Goal: Find specific page/section: Find specific page/section

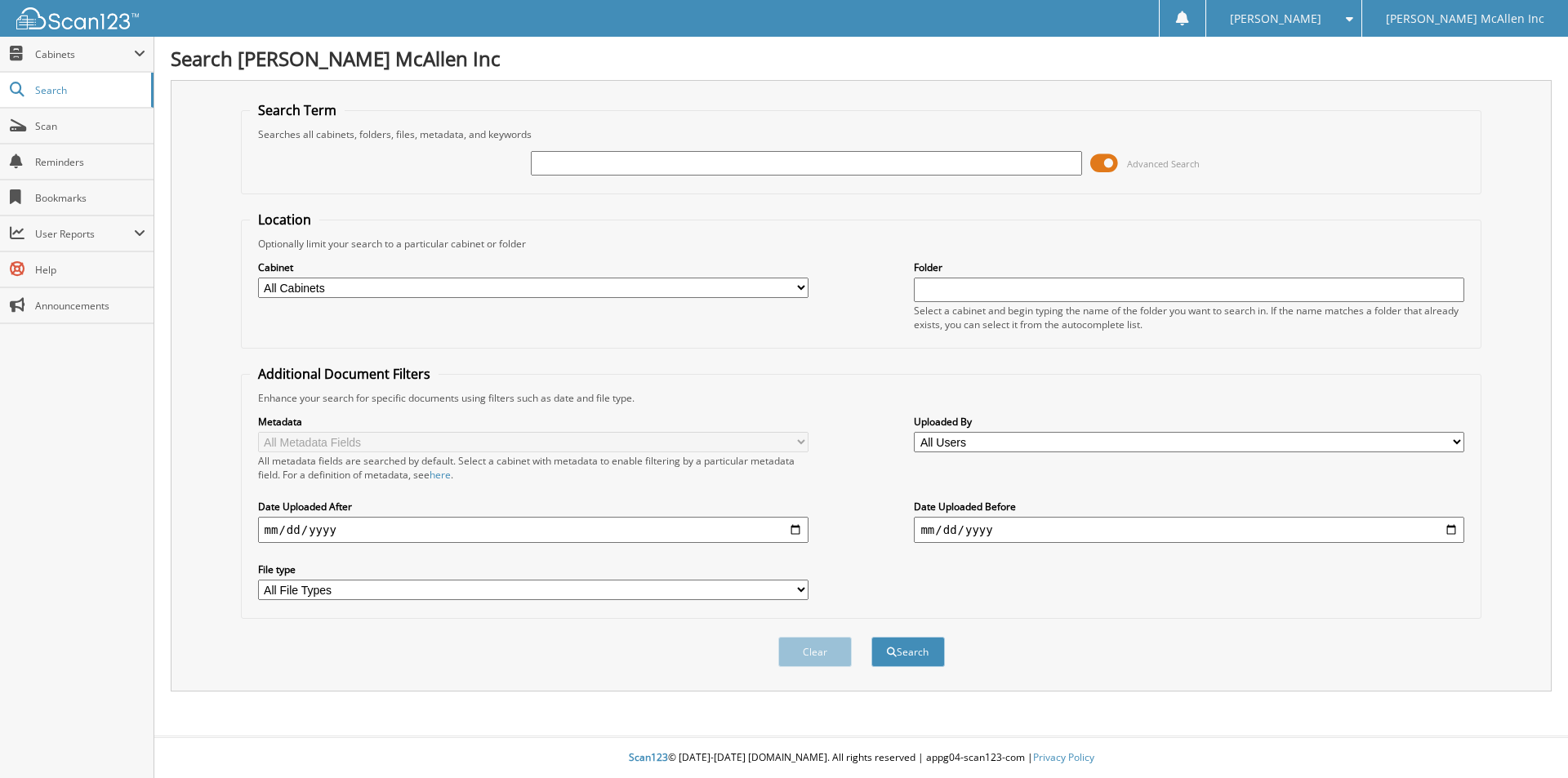
click at [605, 166] on input "text" at bounding box center [805, 164] width 551 height 25
type input "[US_VEHICLE_IDENTIFICATION_NUMBER]"
click at [872, 637] on button "Search" at bounding box center [908, 652] width 73 height 30
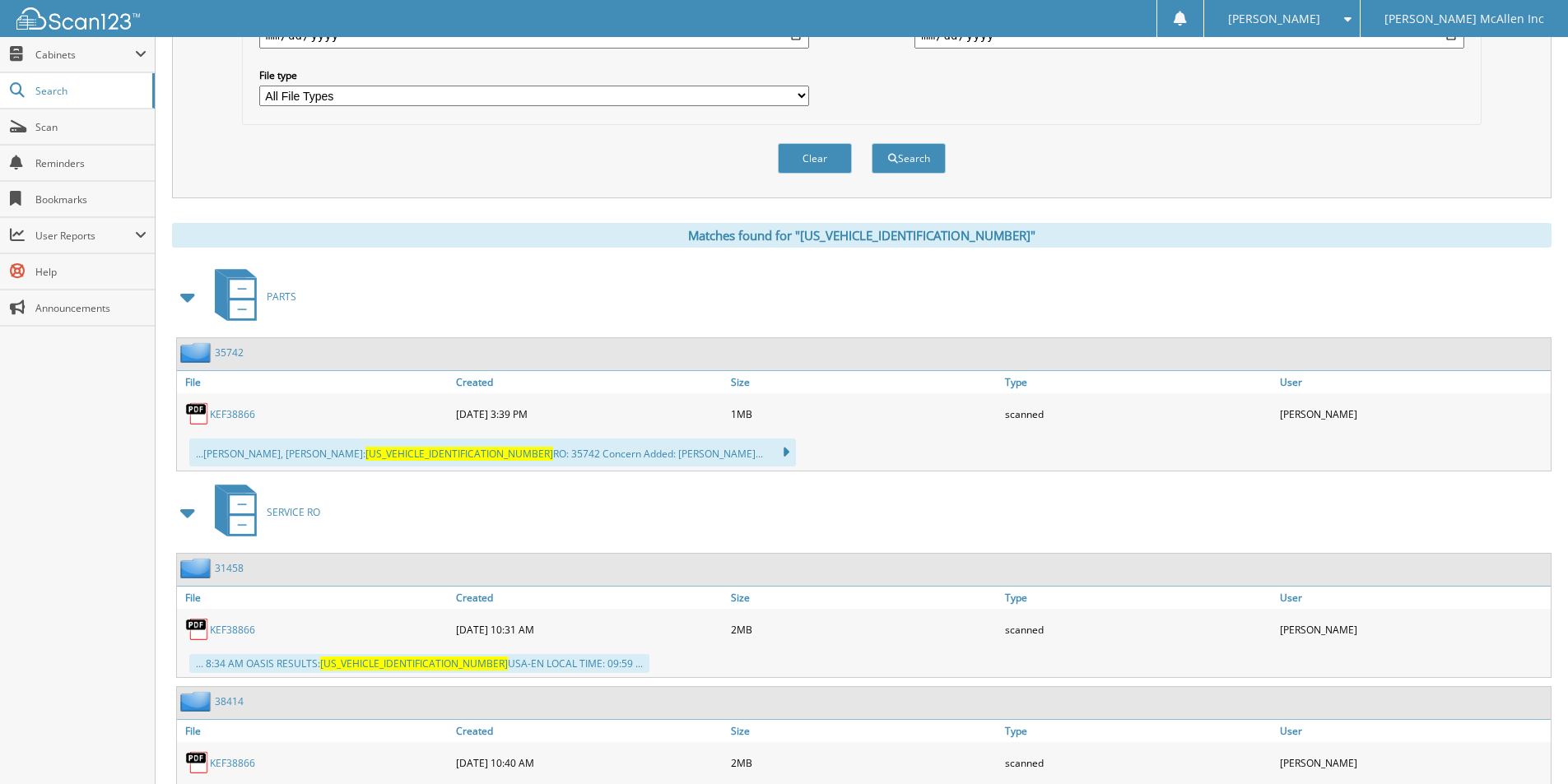
scroll to position [658, 0]
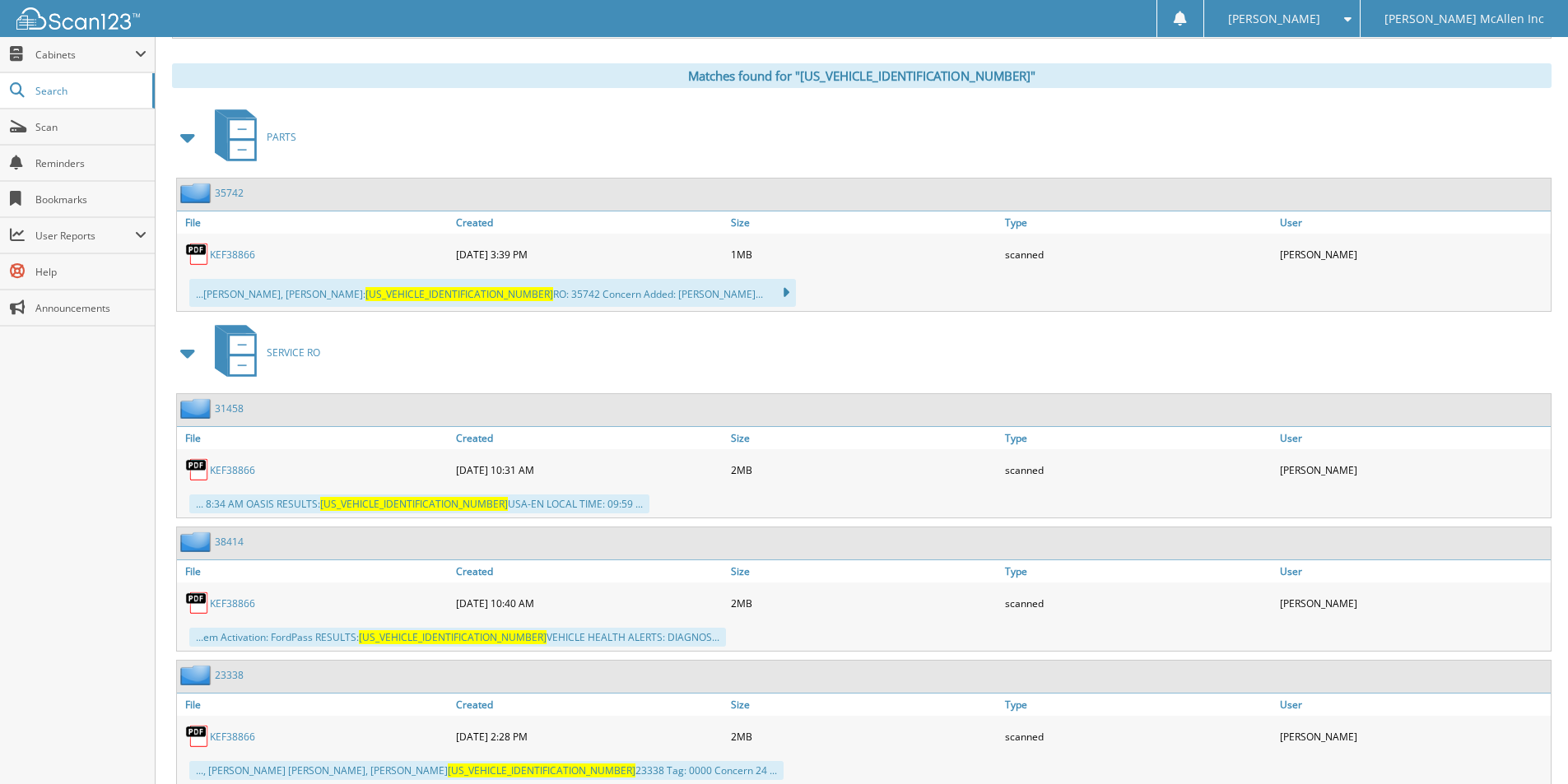
click at [241, 256] on link "KEF38866" at bounding box center [233, 255] width 45 height 14
click at [235, 470] on link "KEF38866" at bounding box center [233, 470] width 45 height 14
click at [243, 605] on link "KEF38866" at bounding box center [233, 604] width 45 height 14
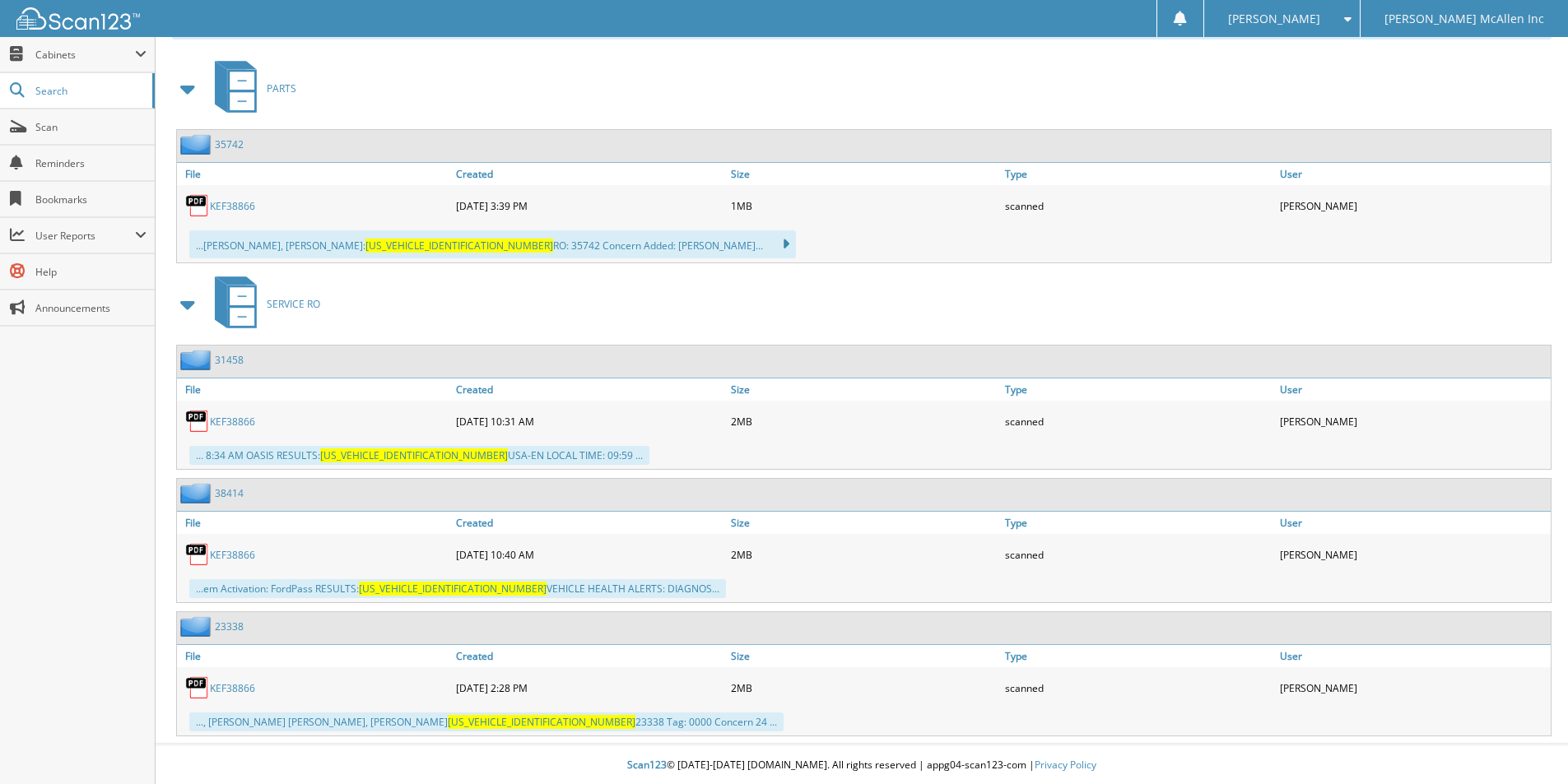
scroll to position [709, 0]
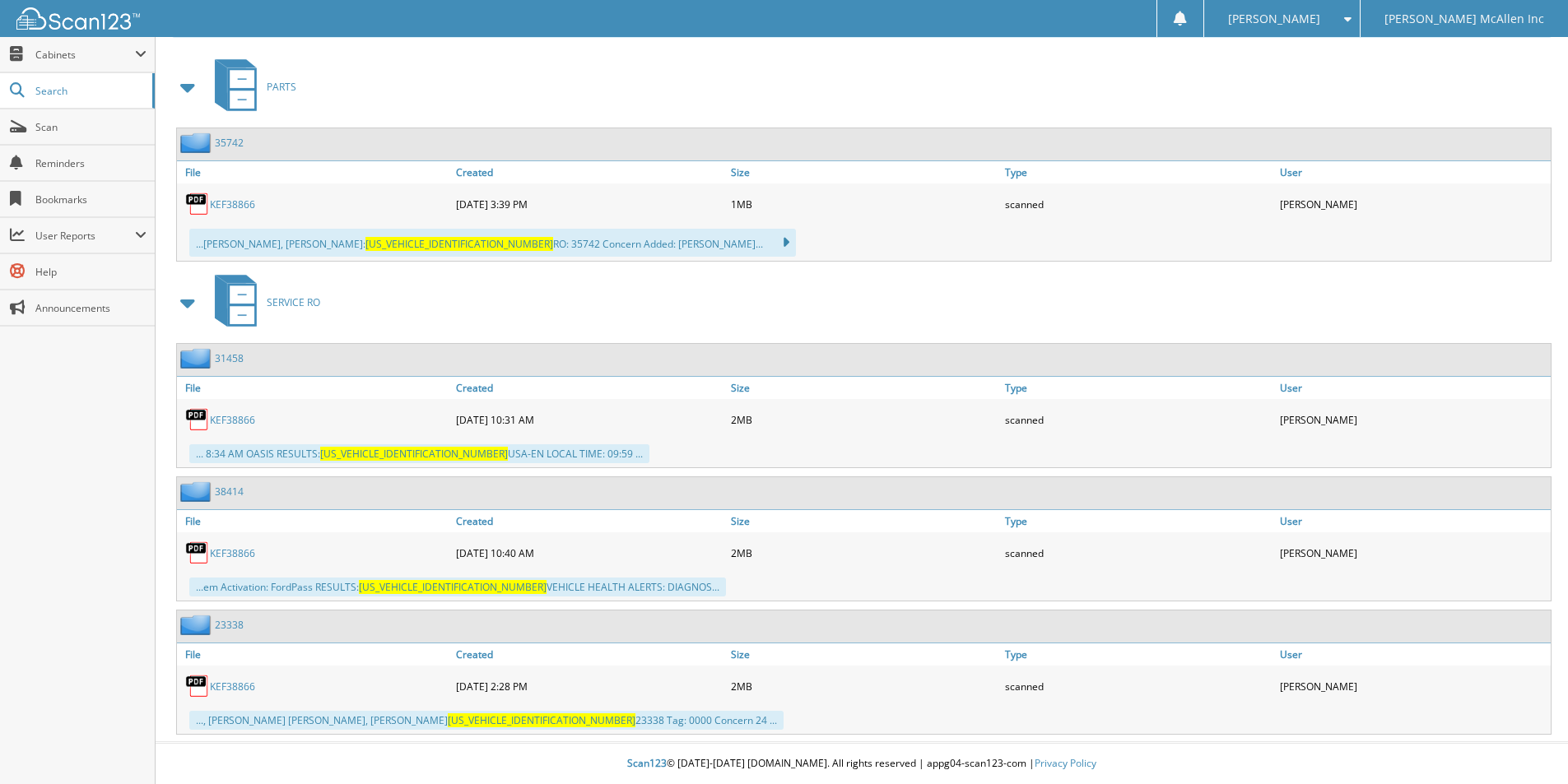
click at [241, 685] on link "KEF38866" at bounding box center [233, 687] width 45 height 14
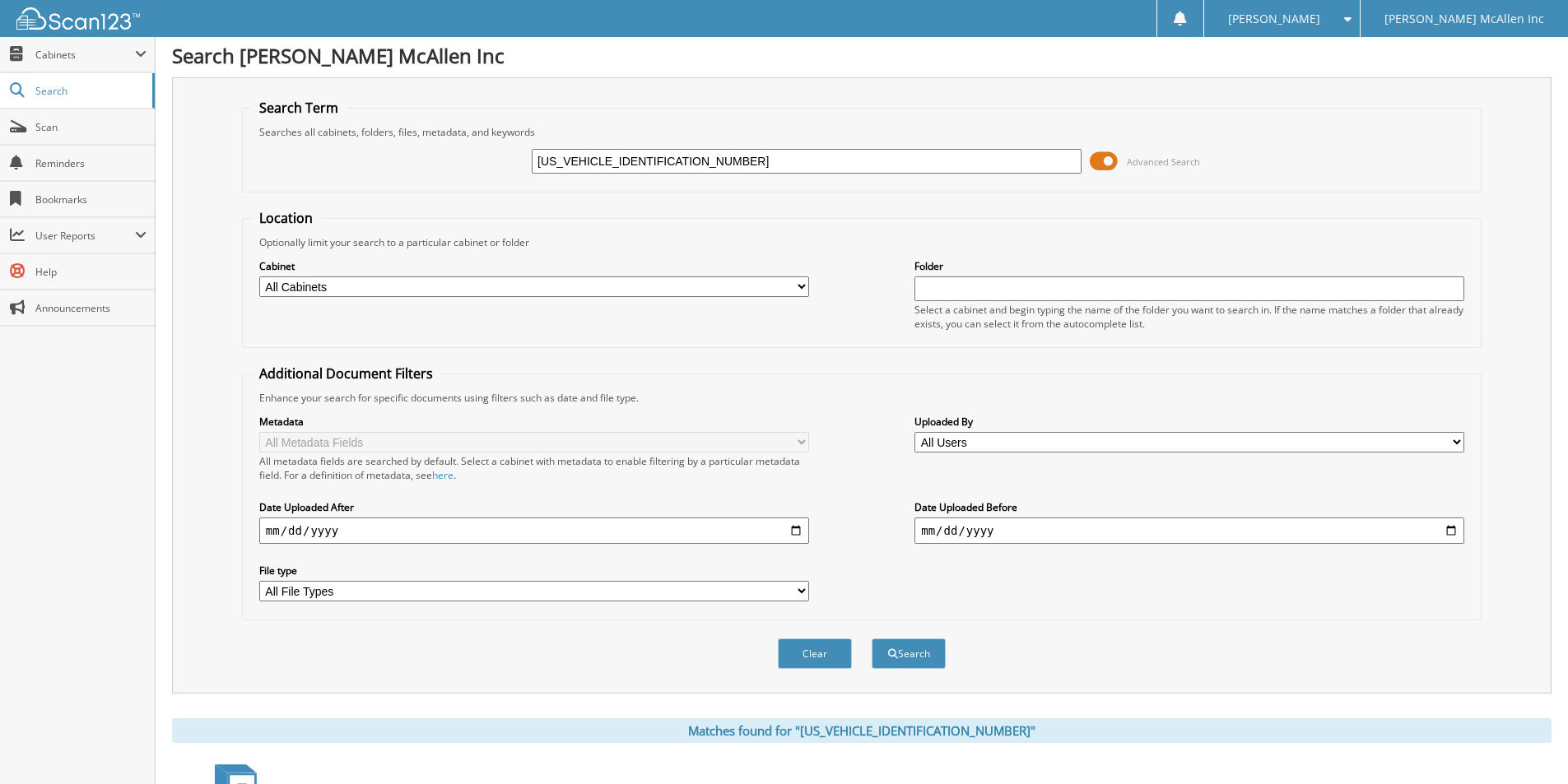
scroll to position [0, 0]
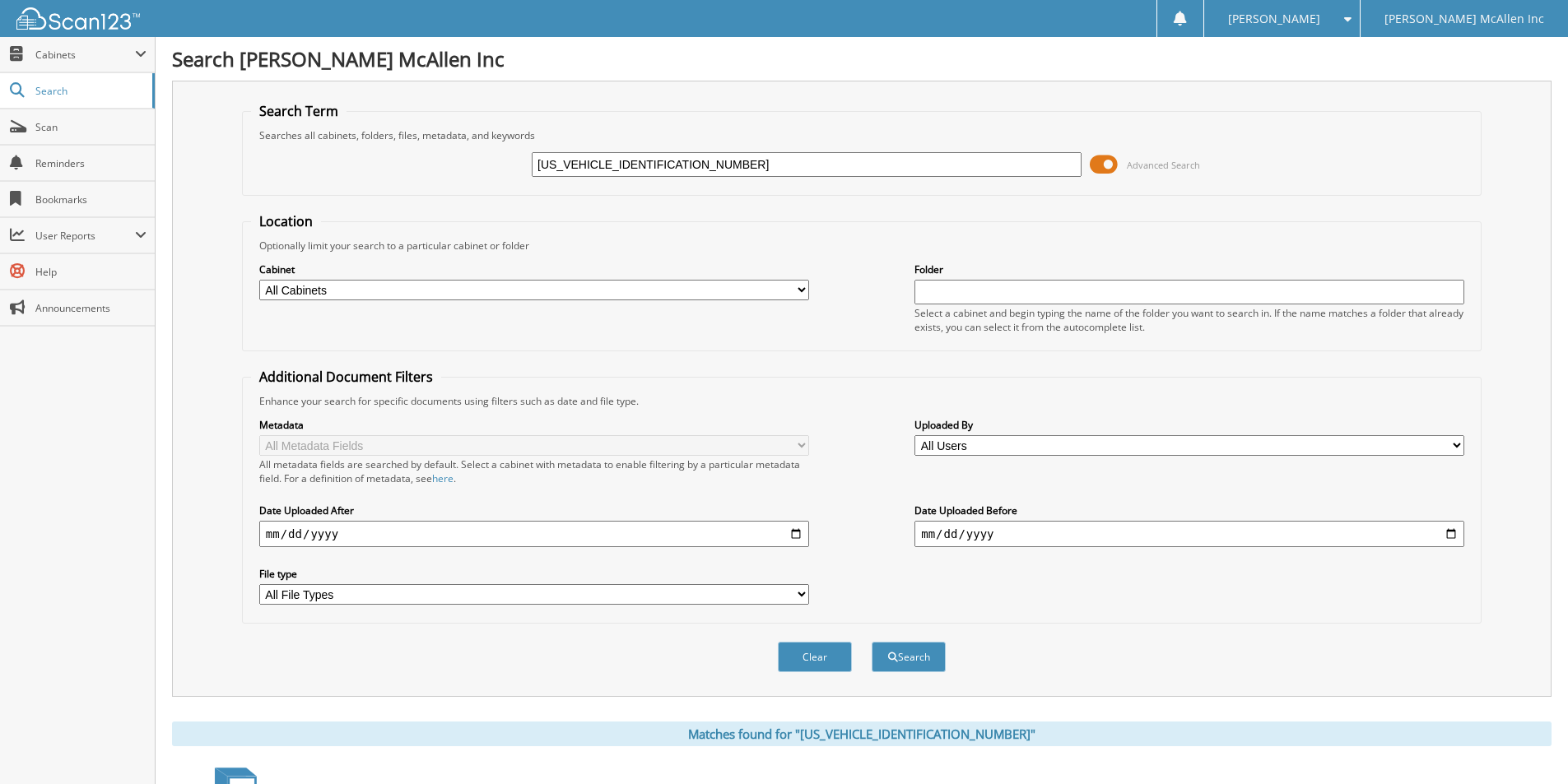
click at [734, 155] on input "[US_VEHICLE_IDENTIFICATION_NUMBER]" at bounding box center [806, 165] width 550 height 25
type input "212151"
click at [871, 642] on button "Search" at bounding box center [908, 657] width 74 height 30
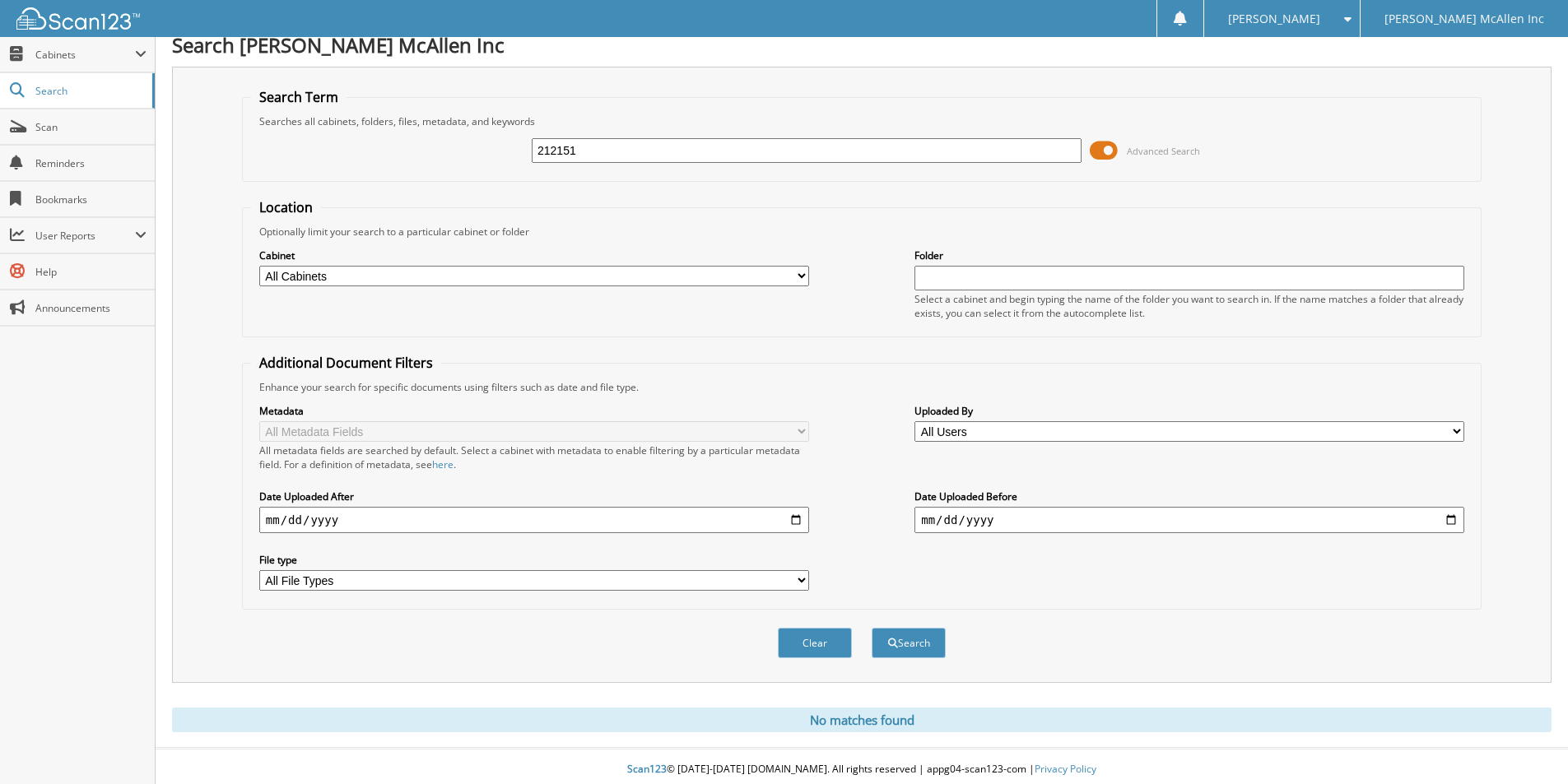
scroll to position [20, 0]
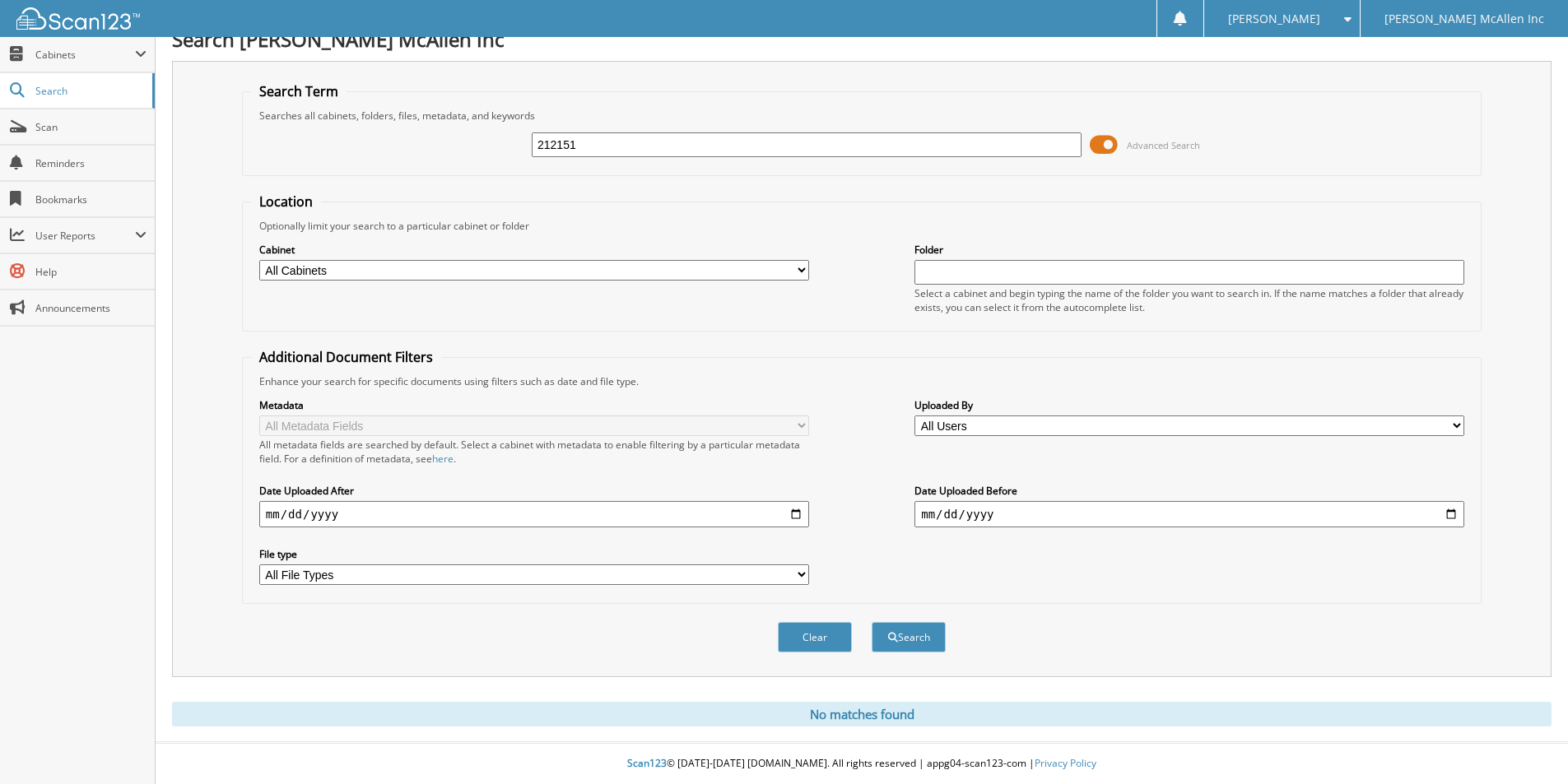
click at [589, 146] on input "212151" at bounding box center [806, 145] width 550 height 25
type input "kef38866"
click at [871, 622] on button "Search" at bounding box center [908, 637] width 74 height 30
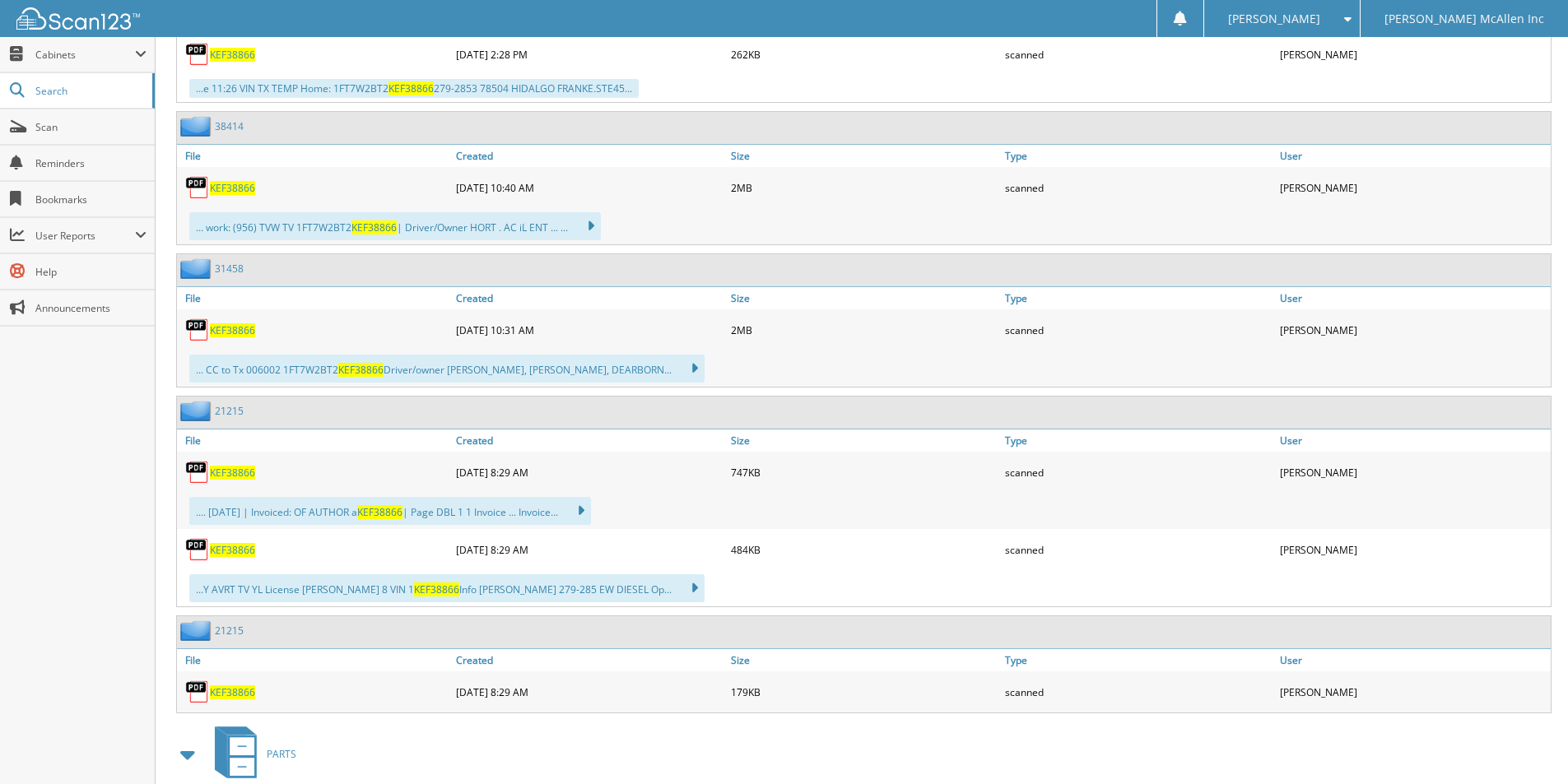
scroll to position [988, 0]
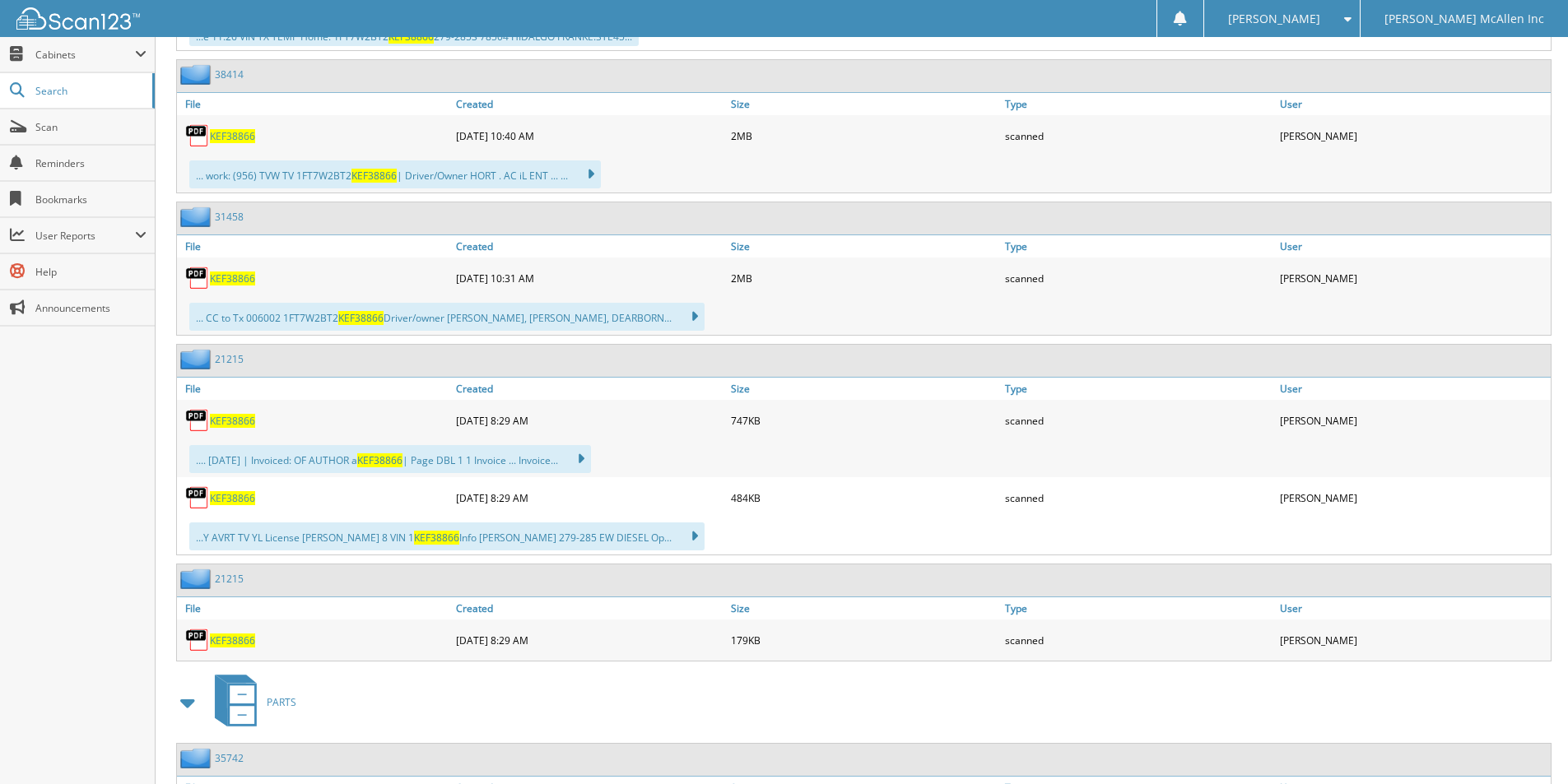
click at [233, 418] on span "KEF38866" at bounding box center [233, 421] width 45 height 14
